Goal: Task Accomplishment & Management: Use online tool/utility

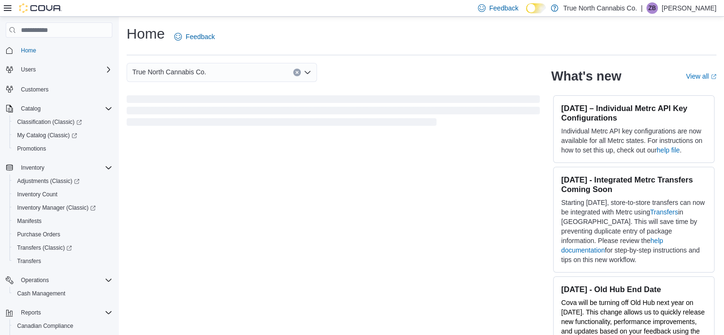
click at [544, 10] on icon at bounding box center [541, 8] width 5 height 5
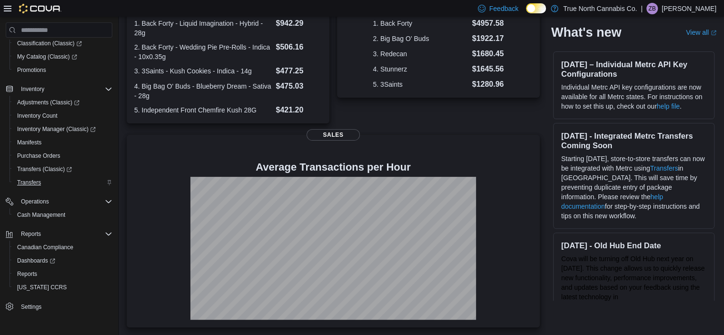
scroll to position [76, 0]
click at [22, 276] on span "Reports" at bounding box center [27, 276] width 20 height 8
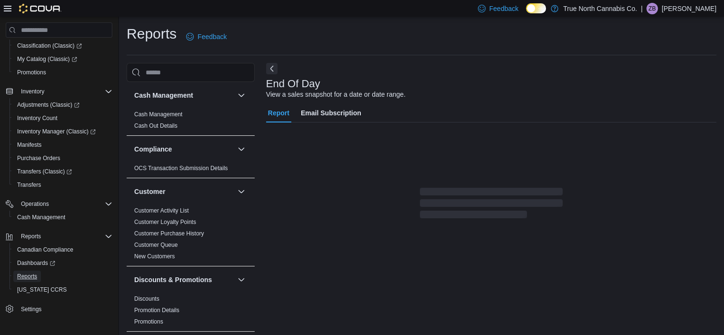
scroll to position [6, 0]
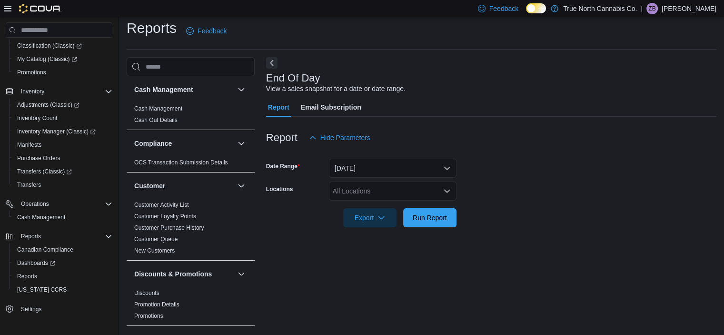
click at [368, 192] on div "All Locations" at bounding box center [393, 190] width 128 height 19
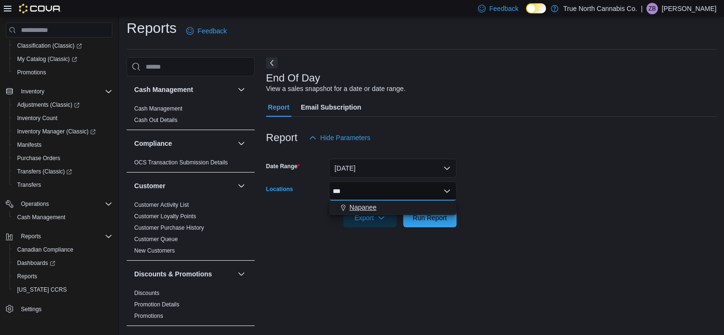
type input "***"
click at [356, 201] on button "Napanee" at bounding box center [393, 207] width 128 height 14
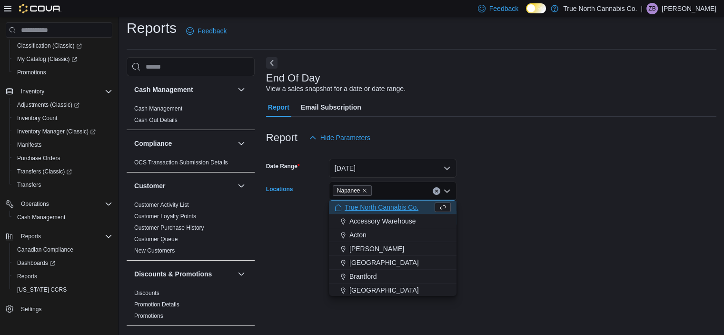
click at [569, 152] on div at bounding box center [491, 152] width 450 height 11
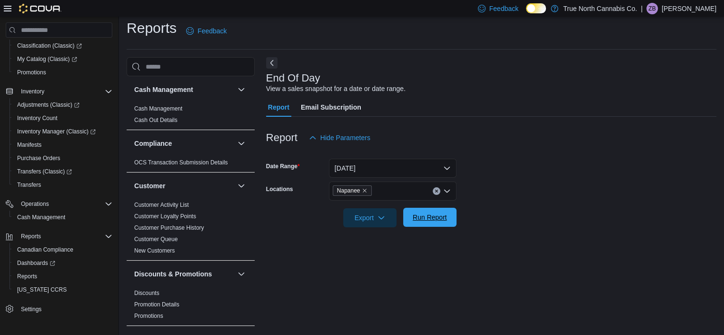
click at [445, 215] on span "Run Report" at bounding box center [430, 217] width 34 height 10
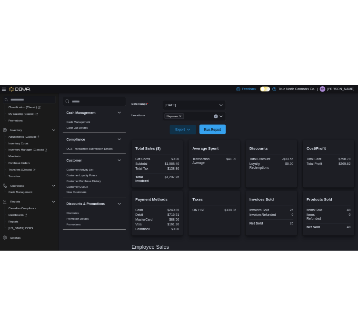
scroll to position [212, 0]
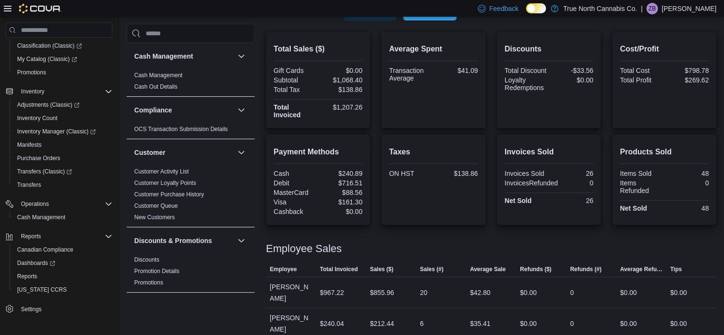
drag, startPoint x: 275, startPoint y: 328, endPoint x: 195, endPoint y: 331, distance: 80.6
click at [195, 331] on div "Reports Feedback Cash Management Cash Management Cash Out Details Compliance OC…" at bounding box center [421, 75] width 605 height 542
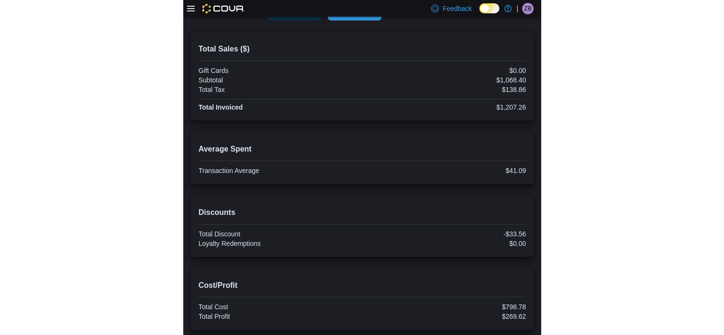
scroll to position [193, 0]
